Goal: Find specific page/section: Find specific page/section

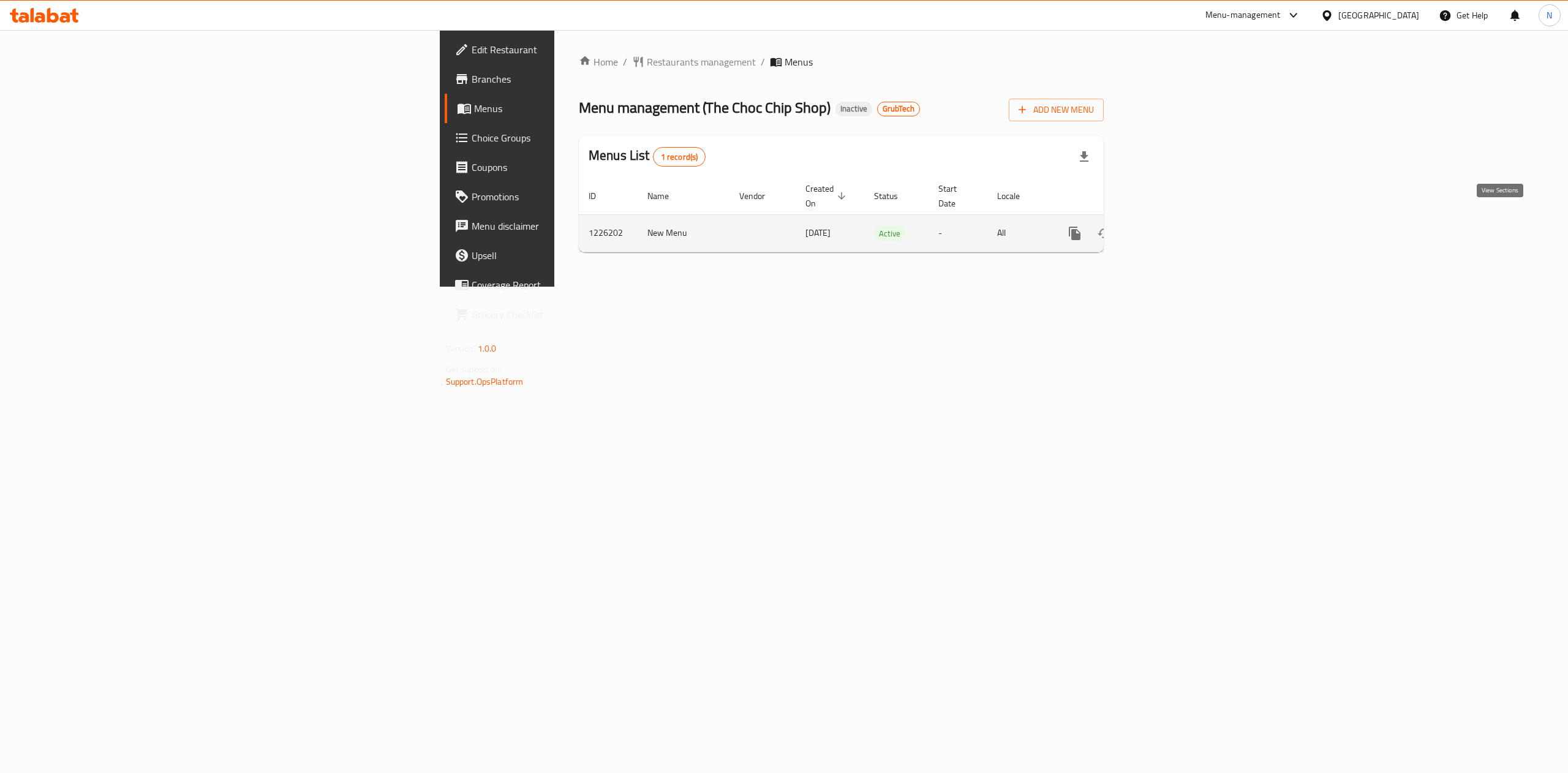
click at [1170, 226] on icon "enhanced table" at bounding box center [1163, 233] width 15 height 15
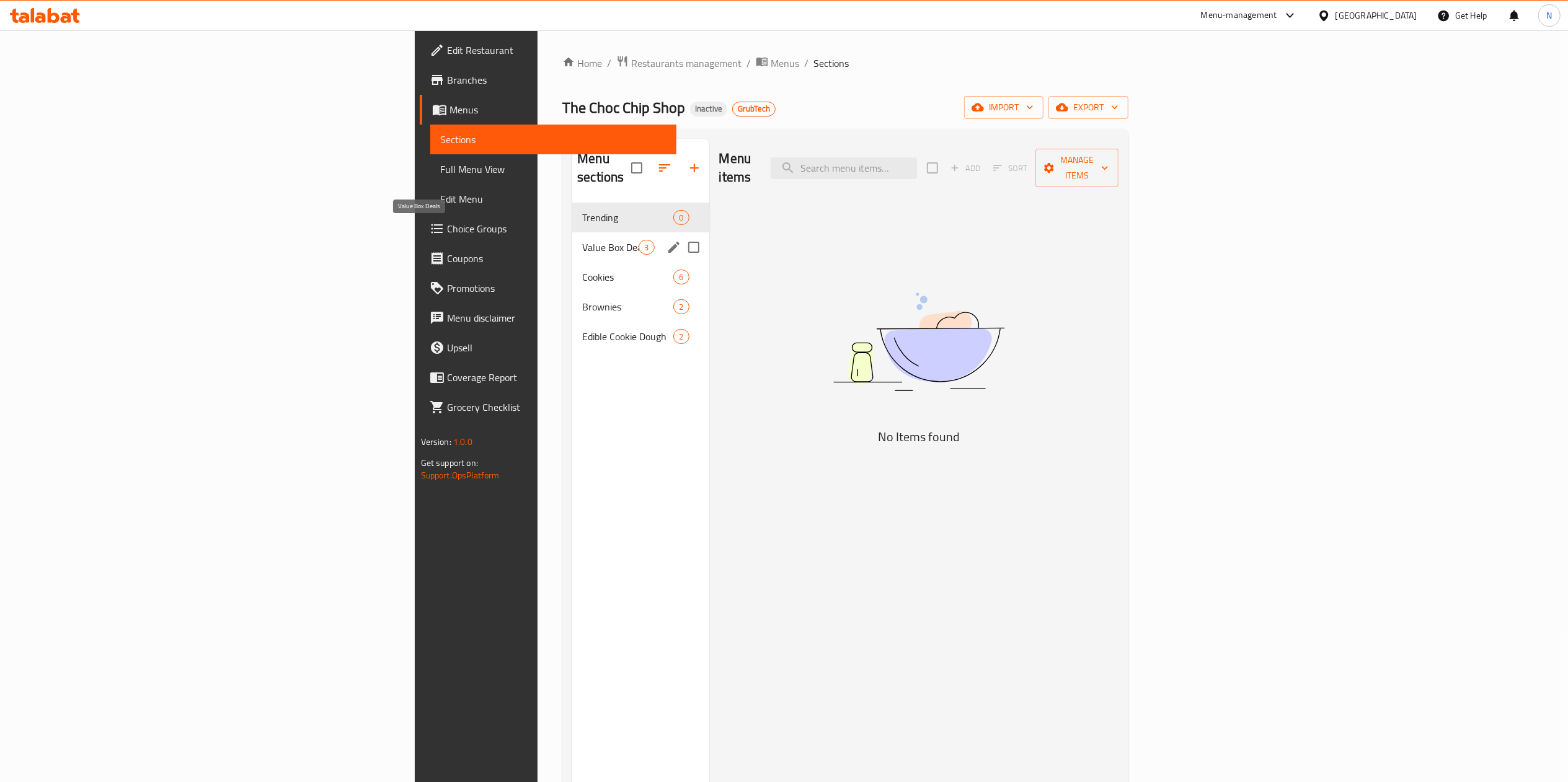
click at [582, 240] on span "Value Box Deals" at bounding box center [610, 247] width 56 height 15
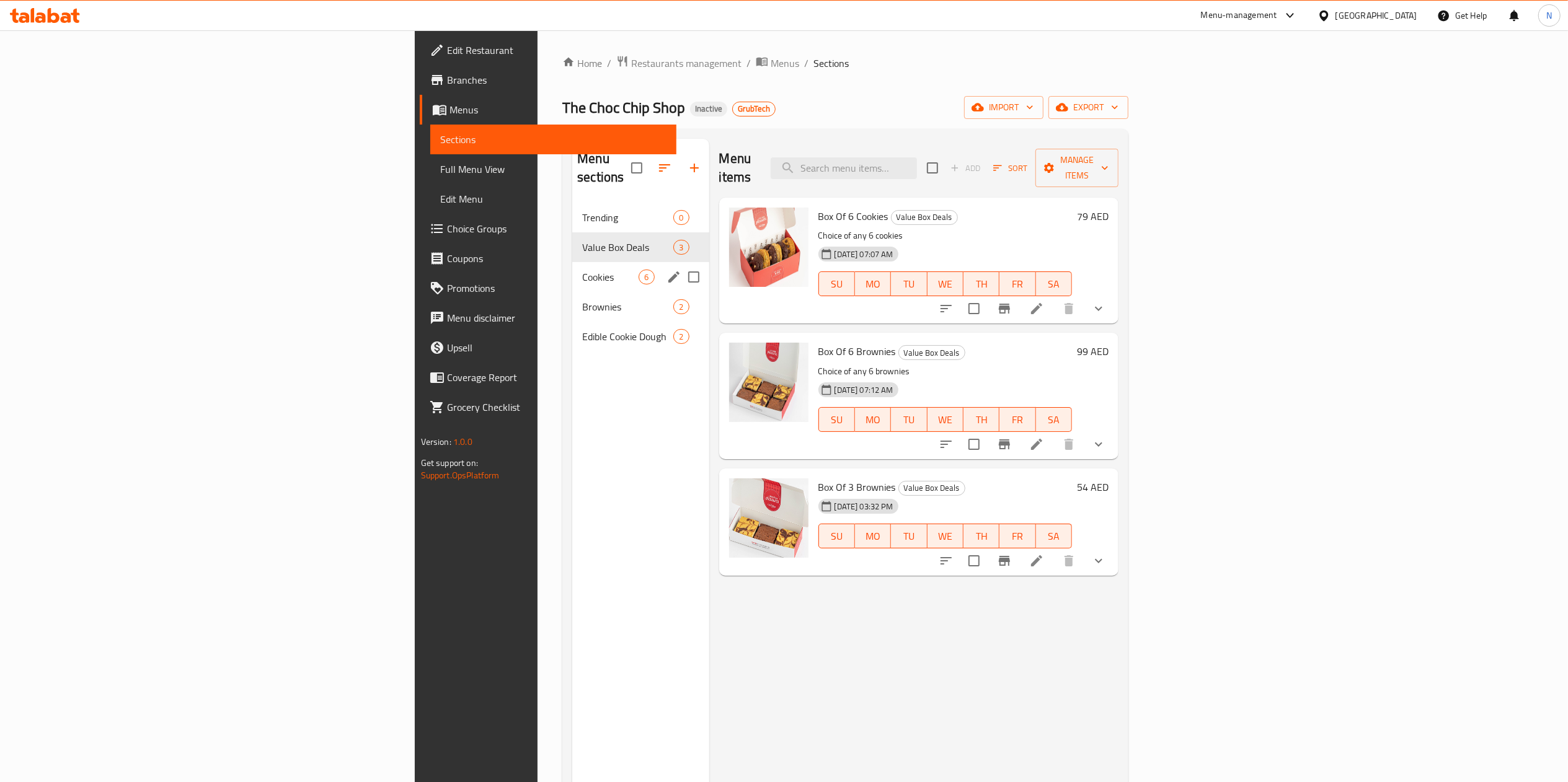
click at [572, 270] on div "Cookies 6" at bounding box center [640, 277] width 137 height 30
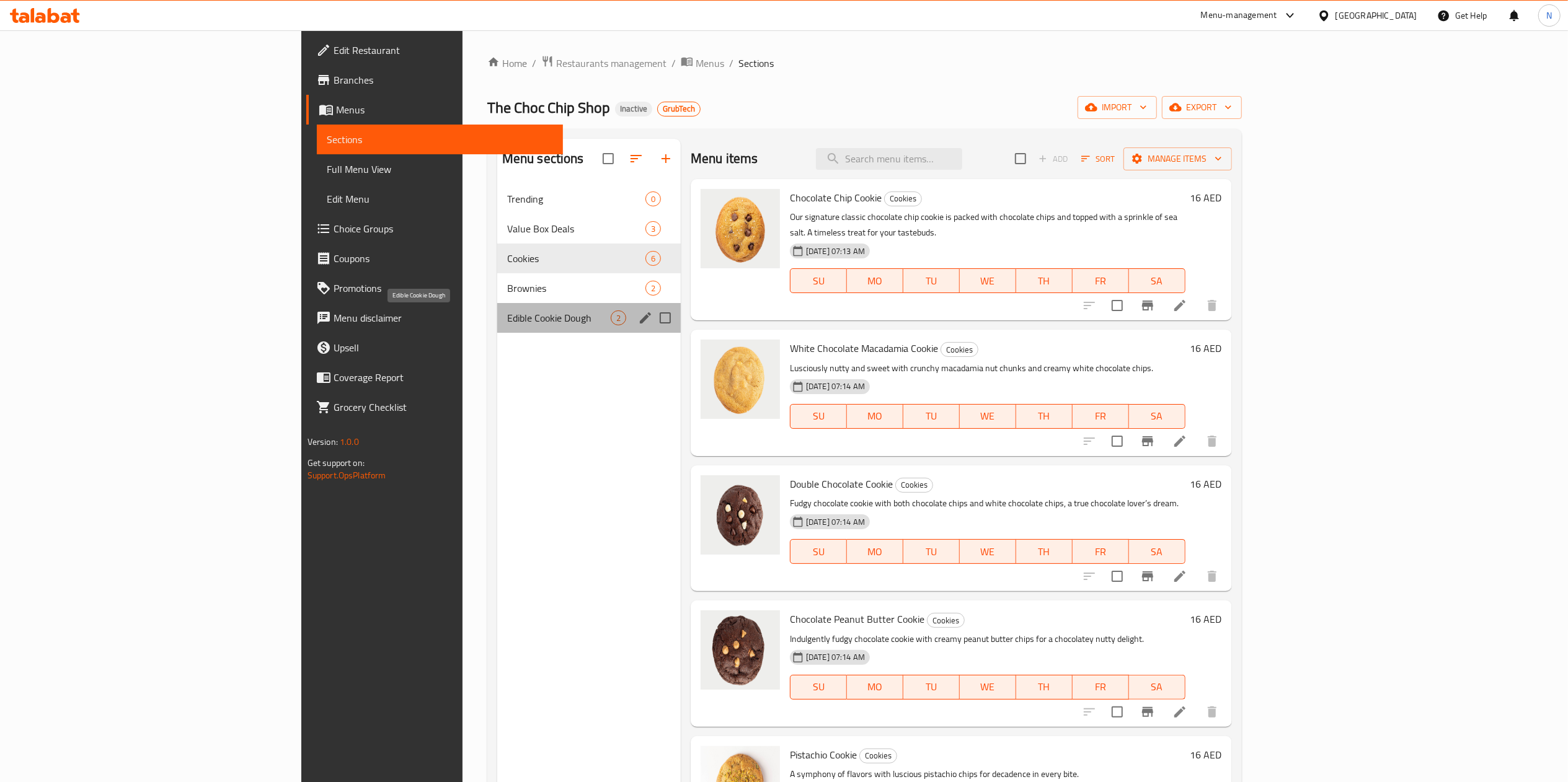
click at [507, 311] on span "Edible Cookie Dough" at bounding box center [559, 318] width 104 height 15
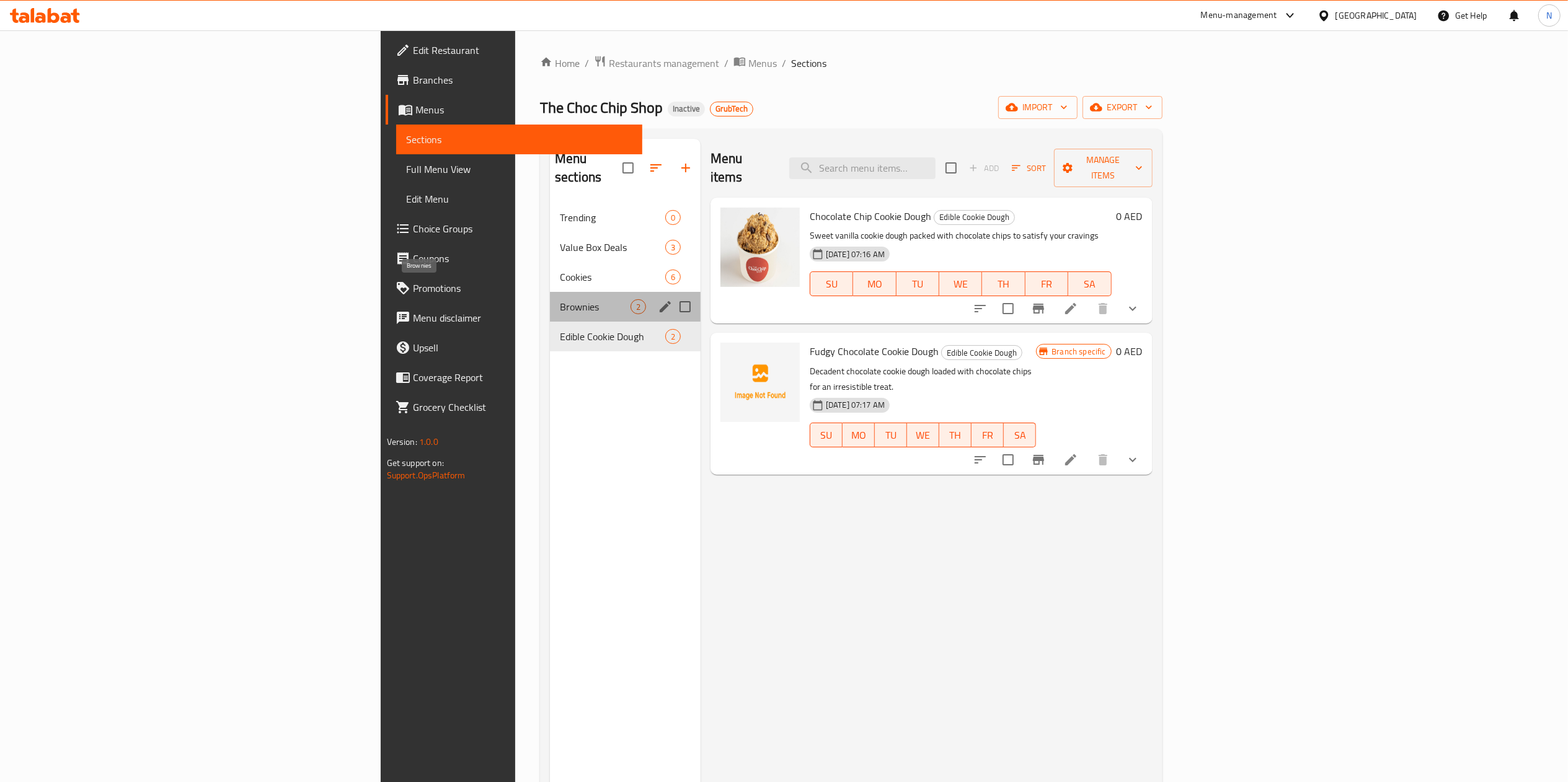
click at [560, 299] on span "Brownies" at bounding box center [594, 306] width 70 height 15
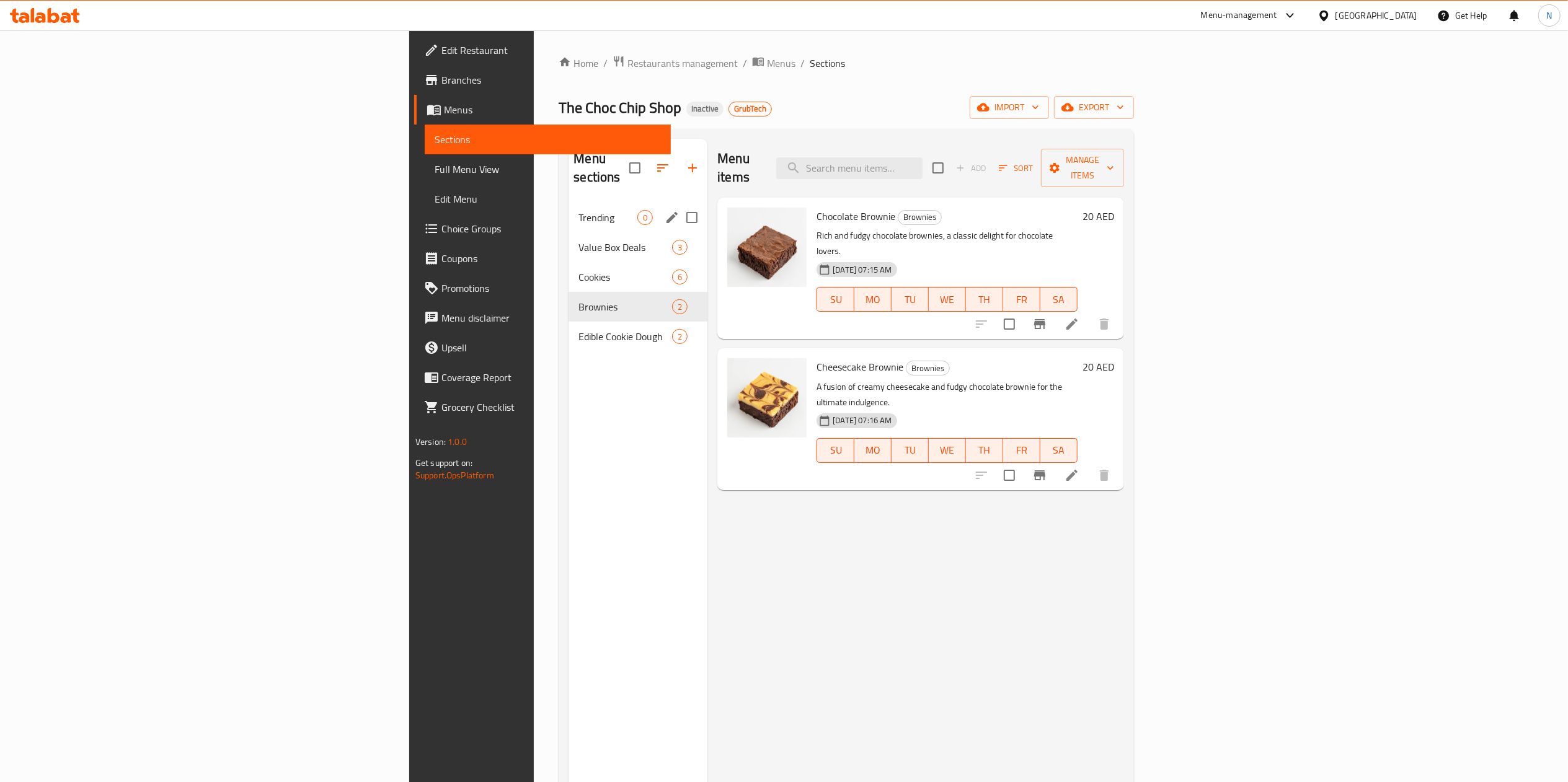
click at [578, 210] on span "Trending" at bounding box center [607, 217] width 59 height 15
